Goal: Transaction & Acquisition: Purchase product/service

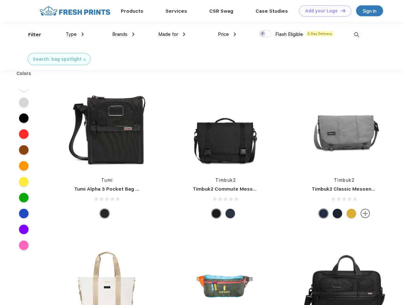
click at [323, 11] on link "Add your Logo Design Tool" at bounding box center [325, 10] width 52 height 11
click at [0, 0] on div "Design Tool" at bounding box center [0, 0] width 0 height 0
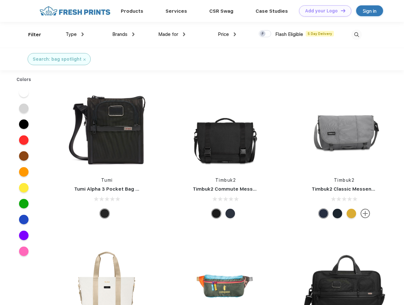
click at [341, 10] on link "Add your Logo Design Tool" at bounding box center [325, 10] width 52 height 11
click at [30, 35] on div "Filter" at bounding box center [34, 34] width 13 height 7
click at [75, 34] on span "Type" at bounding box center [71, 34] width 11 height 6
click at [124, 34] on span "Brands" at bounding box center [119, 34] width 15 height 6
click at [172, 34] on span "Made for" at bounding box center [168, 34] width 20 height 6
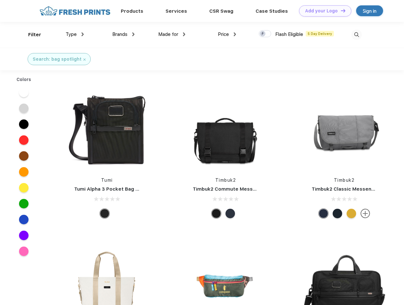
click at [227, 34] on span "Price" at bounding box center [223, 34] width 11 height 6
click at [265, 34] on div at bounding box center [265, 33] width 12 height 7
click at [263, 34] on input "checkbox" at bounding box center [261, 32] width 4 height 4
click at [357, 35] on img at bounding box center [357, 35] width 10 height 10
